Goal: Communication & Community: Ask a question

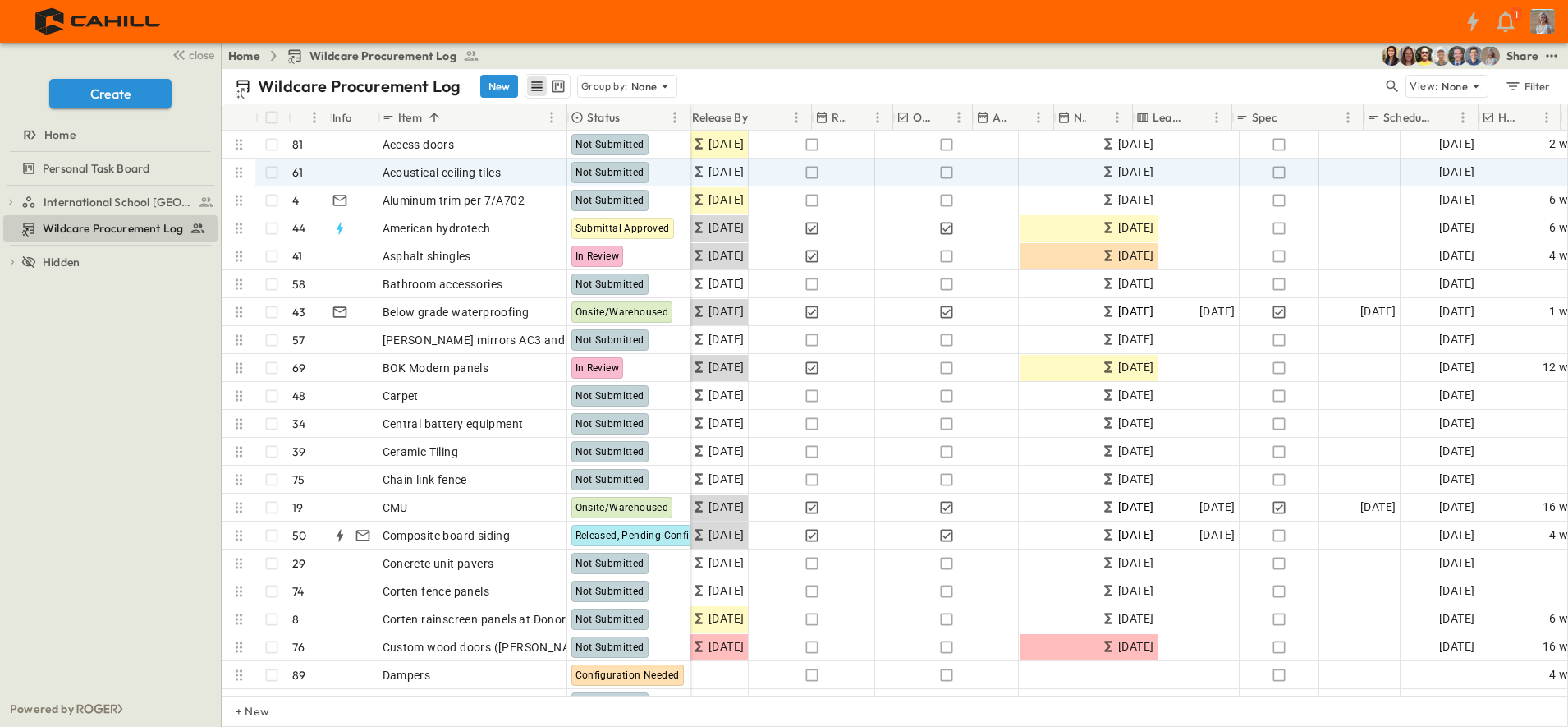
scroll to position [0, 506]
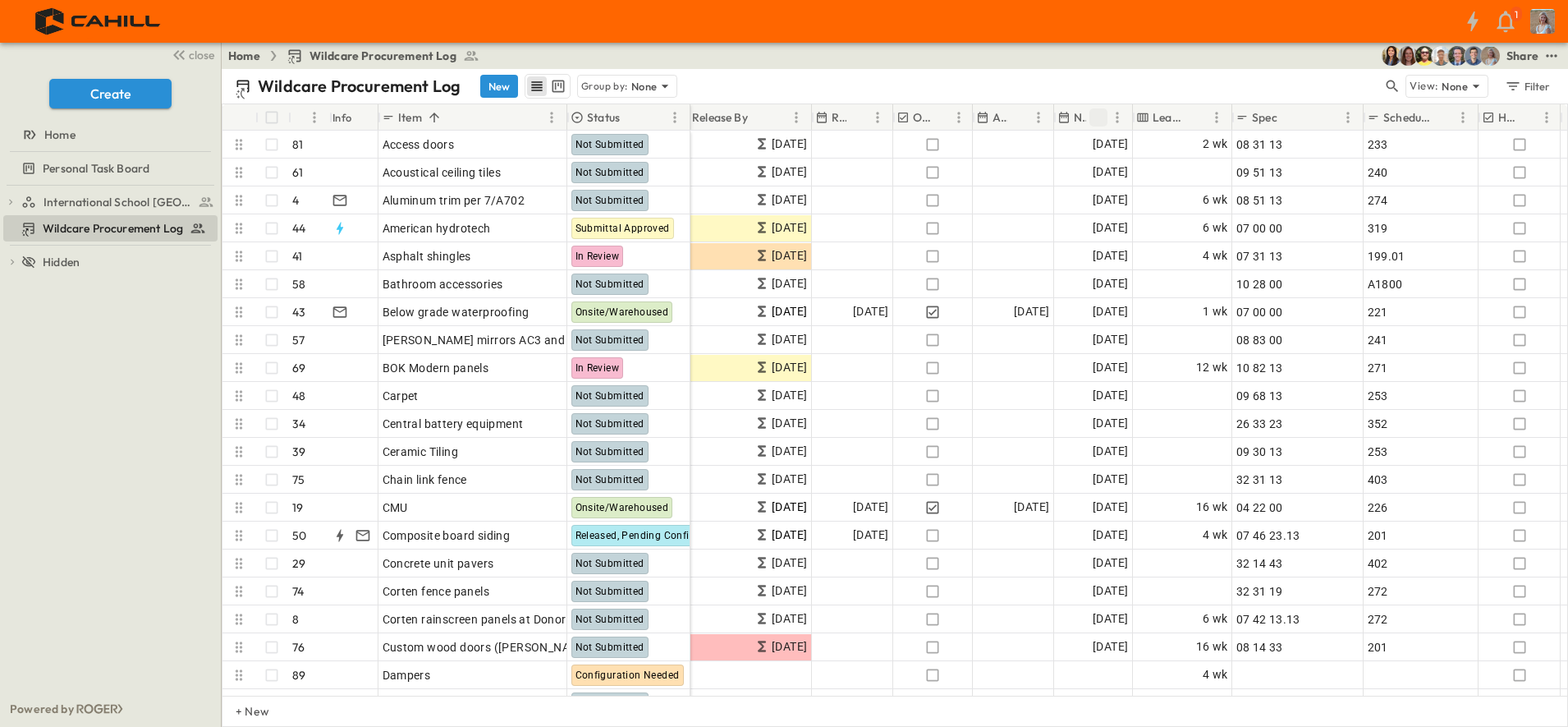
click at [1100, 117] on icon "Sort" at bounding box center [1098, 117] width 15 height 15
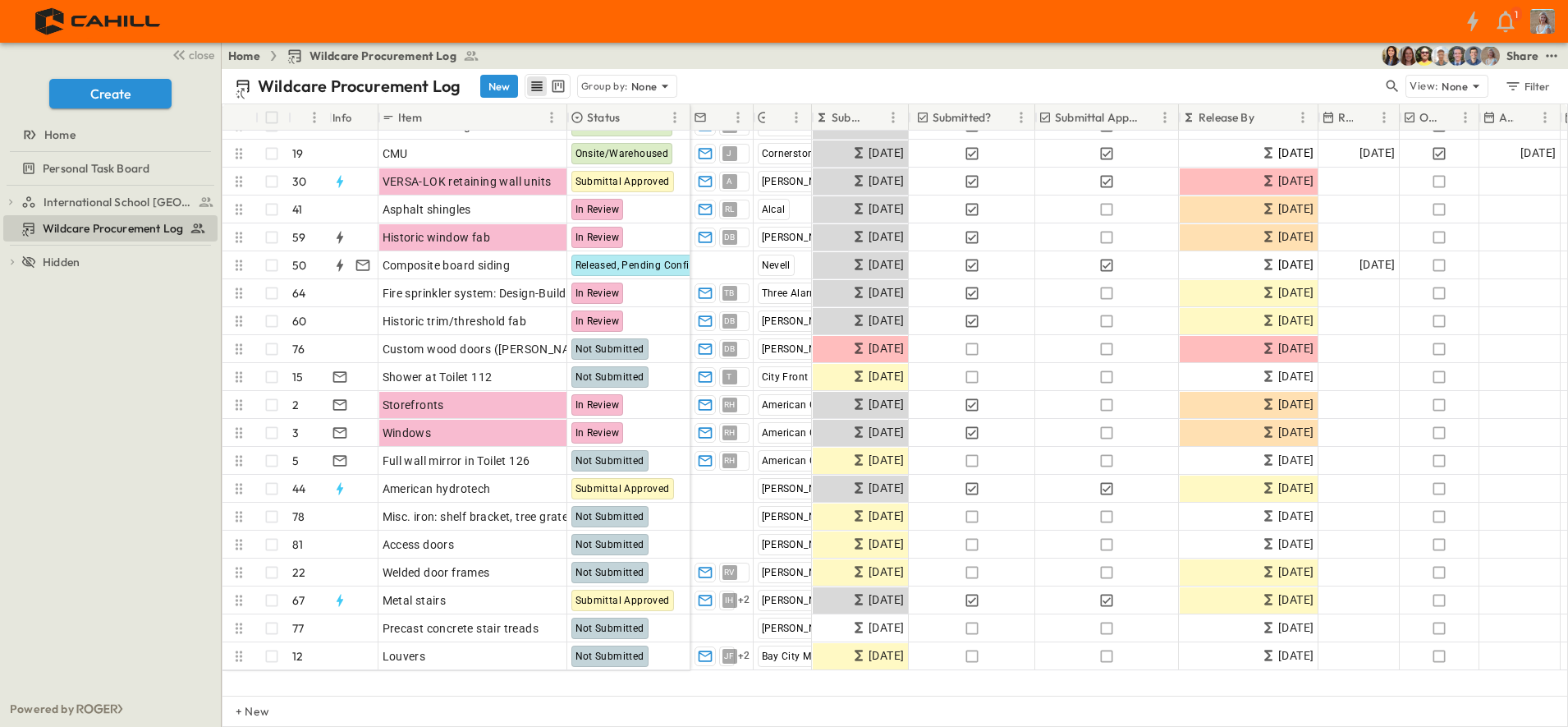
scroll to position [0, 0]
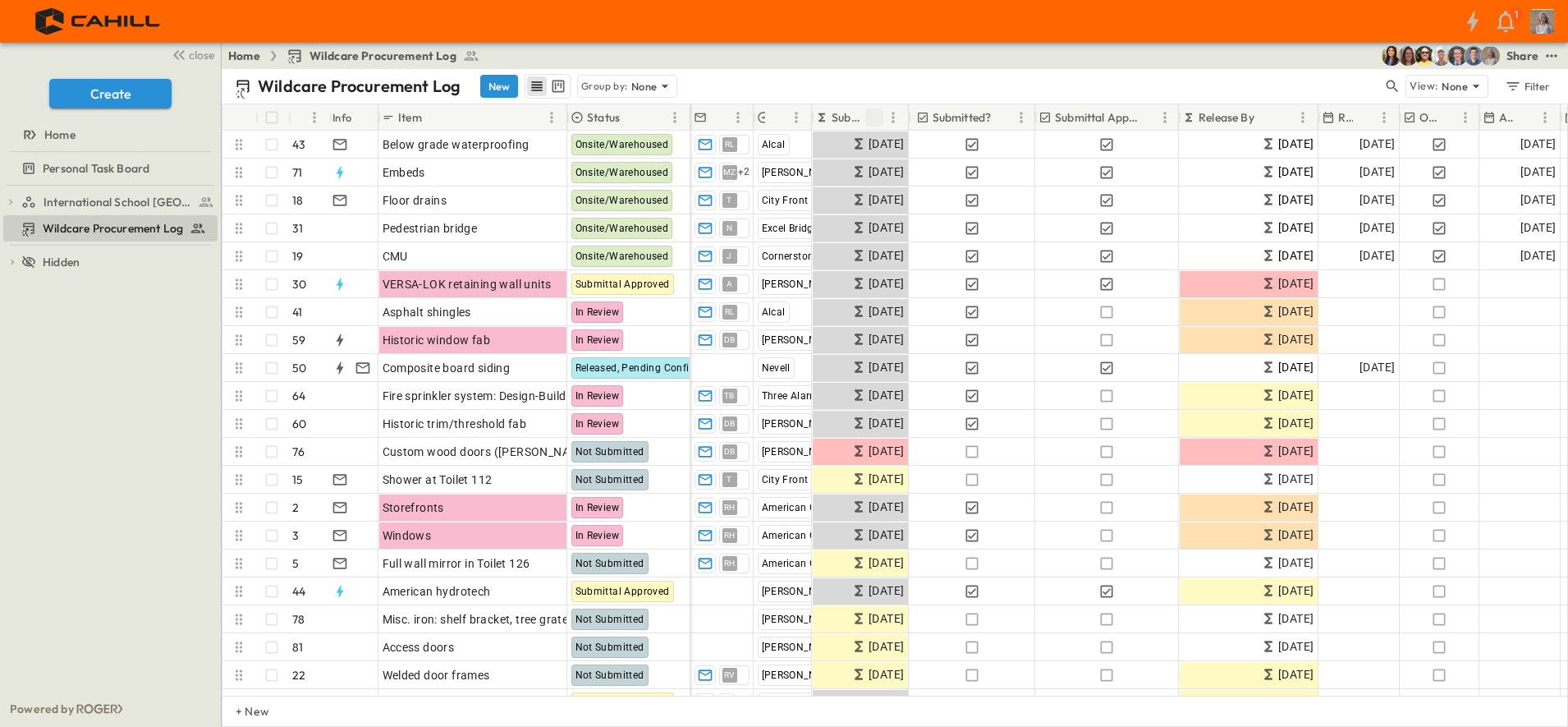
click at [869, 118] on icon "Sort" at bounding box center [874, 117] width 15 height 15
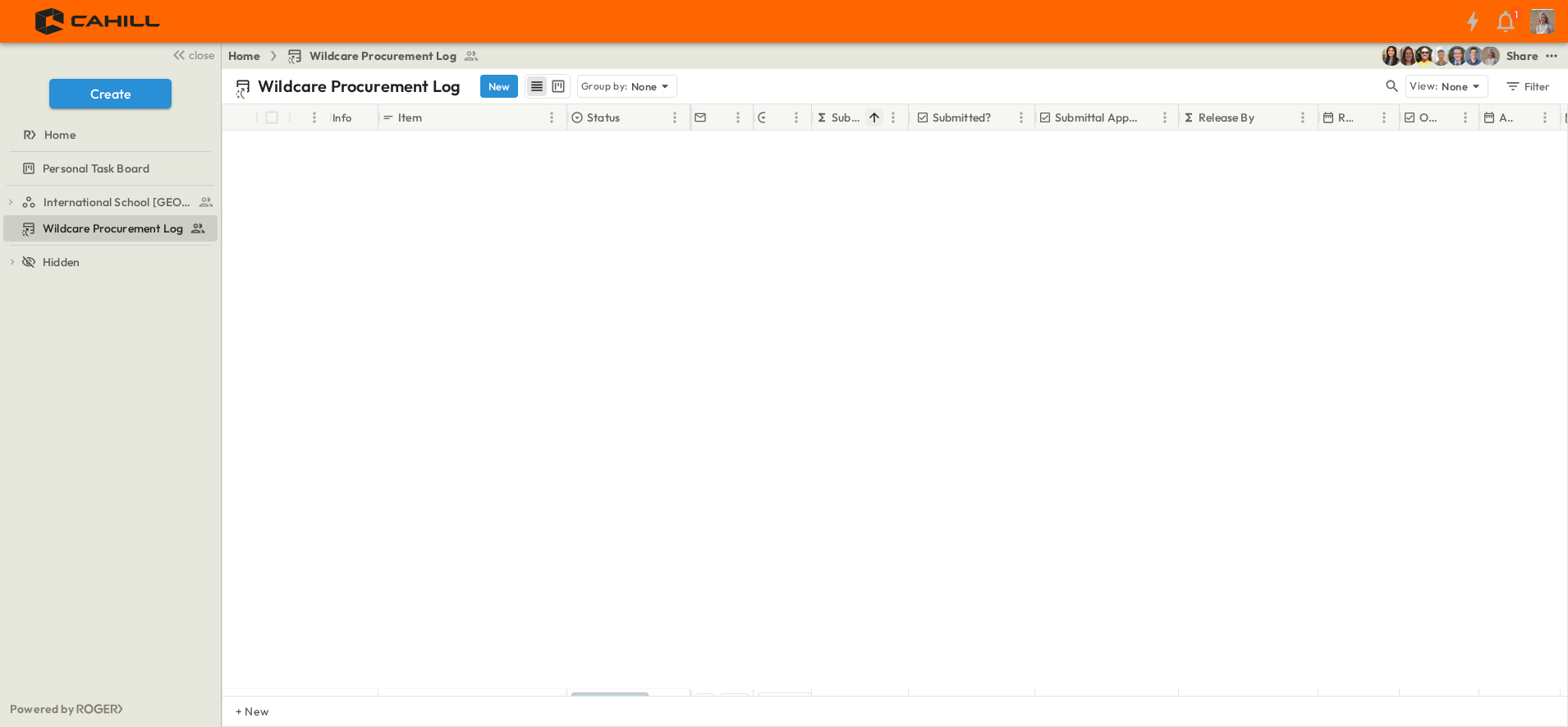
scroll to position [616, 0]
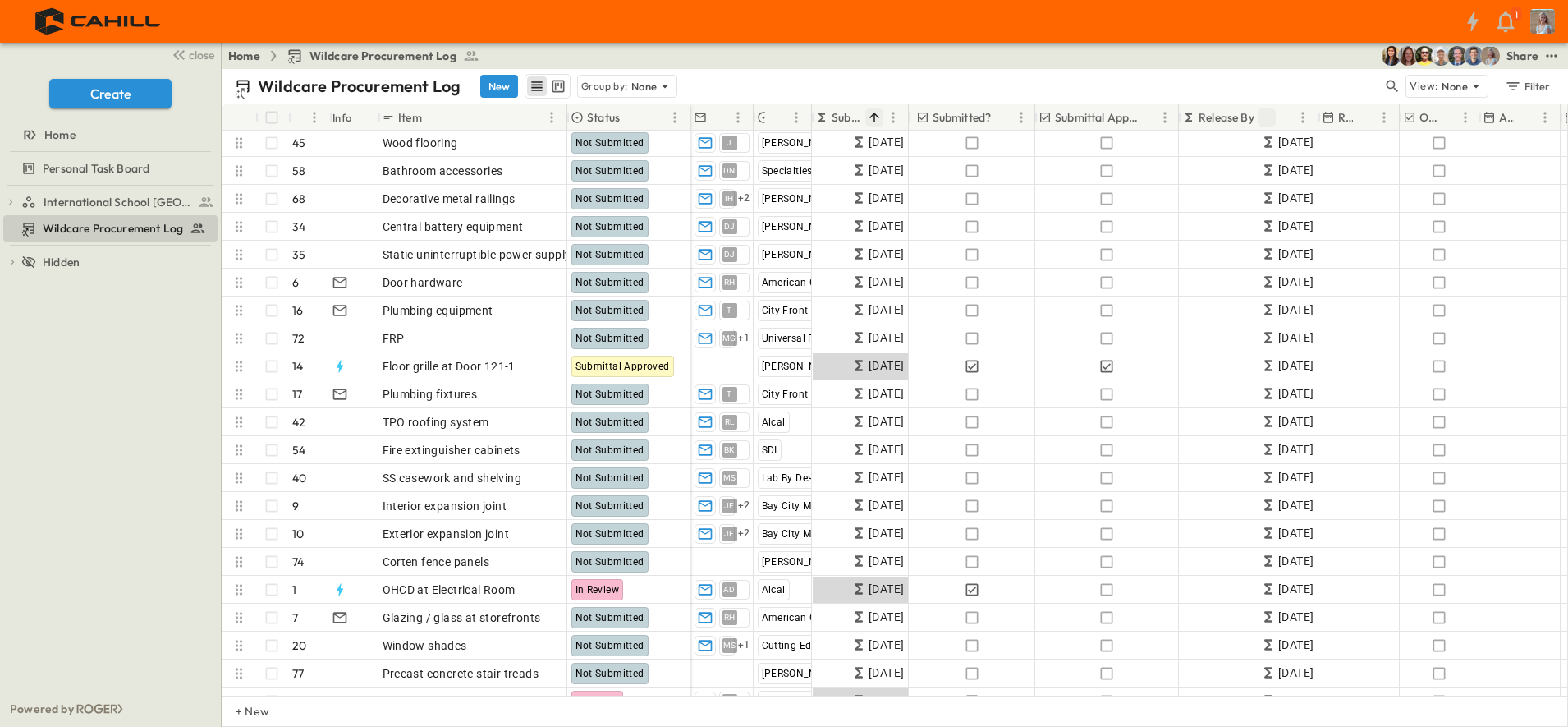
click at [1269, 120] on icon "Sort" at bounding box center [1266, 117] width 15 height 15
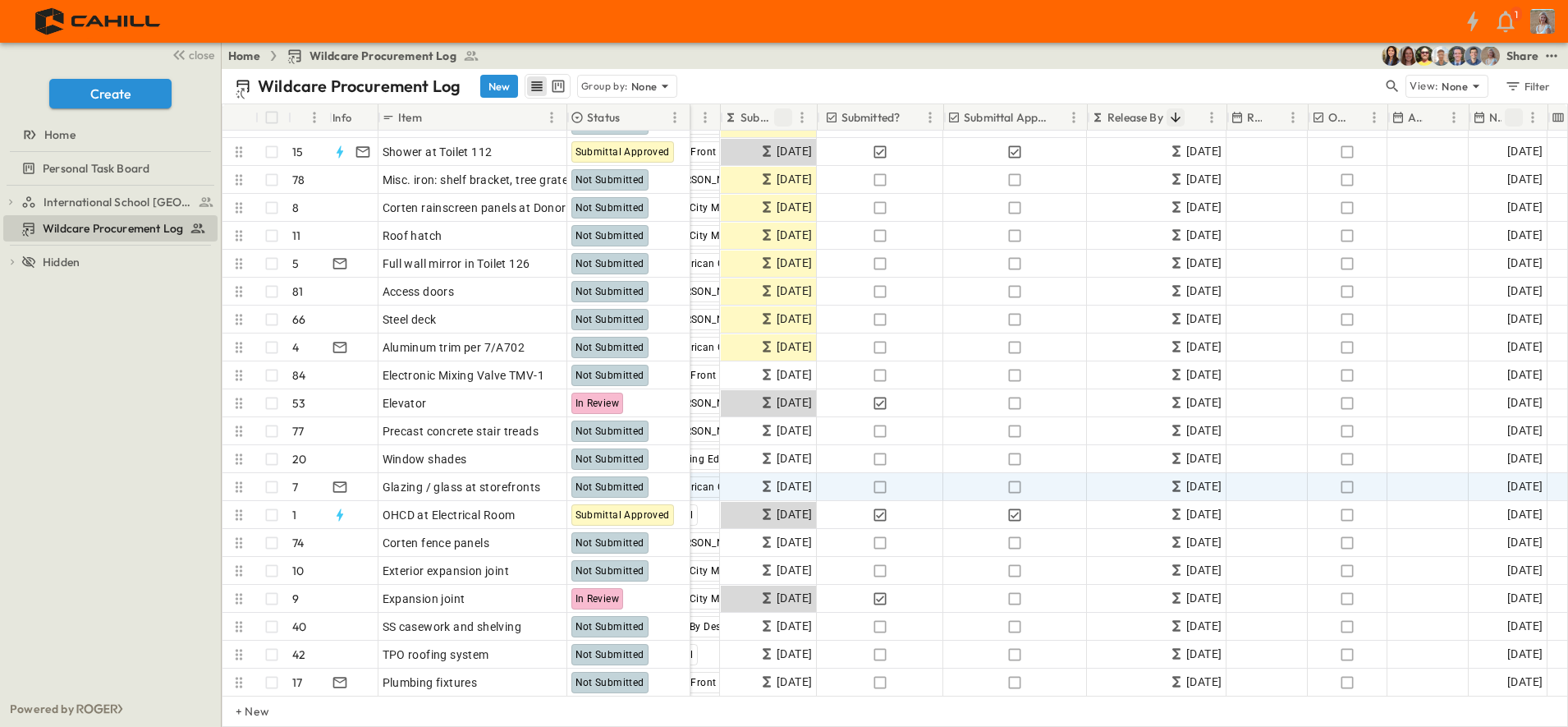
scroll to position [719, 0]
